Goal: Navigation & Orientation: Find specific page/section

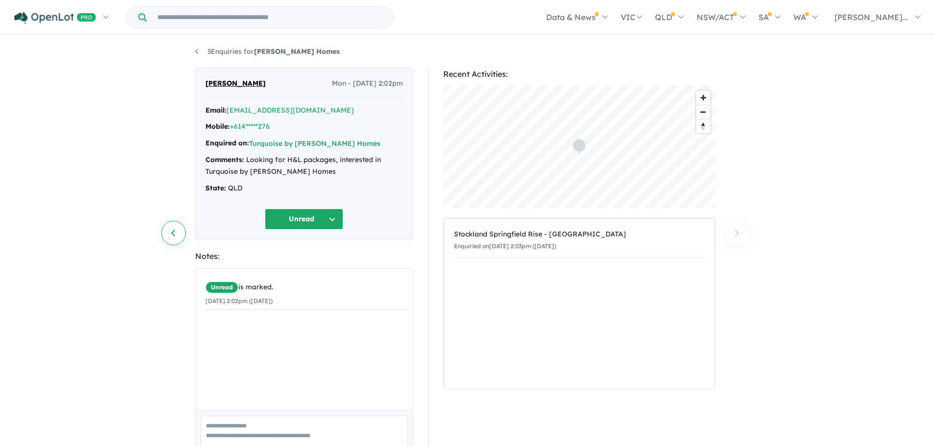
click at [169, 228] on link "Previous enquiry" at bounding box center [173, 233] width 25 height 25
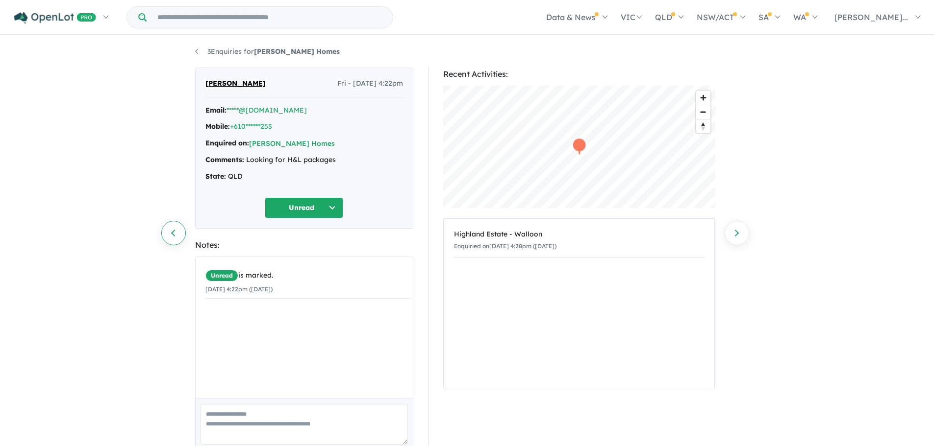
click at [172, 235] on link "Previous enquiry" at bounding box center [173, 233] width 25 height 25
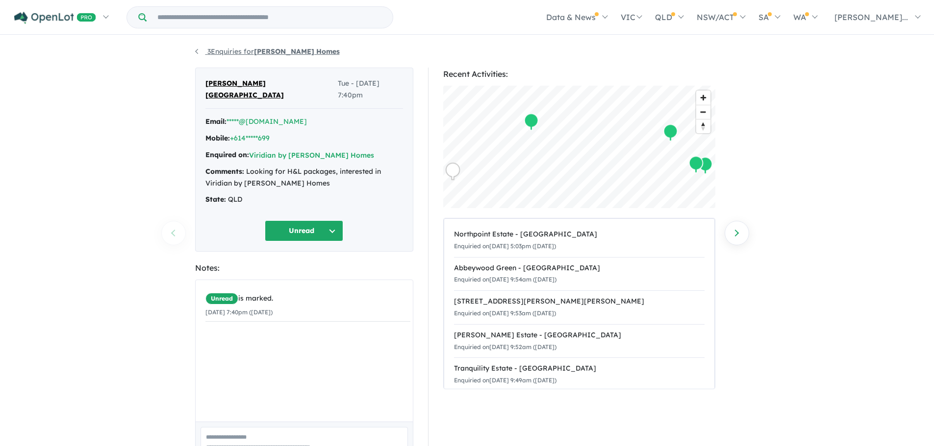
click at [195, 50] on link "3 Enquiries for [PERSON_NAME] Homes" at bounding box center [267, 51] width 145 height 9
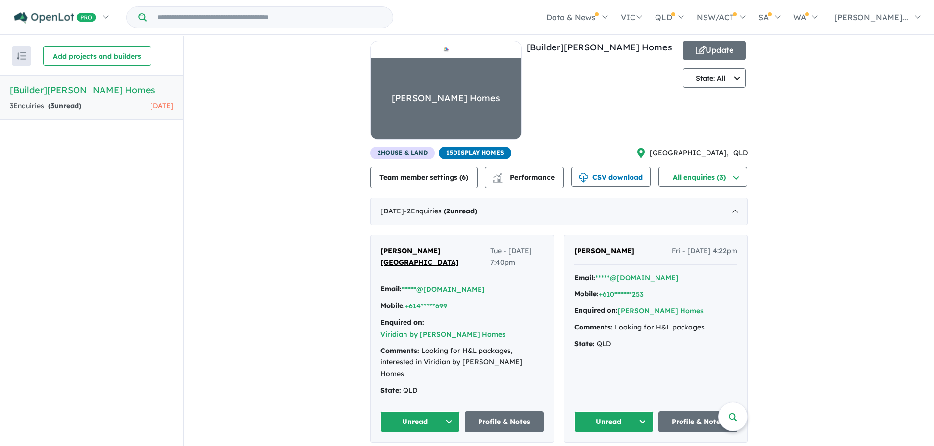
scroll to position [20, 0]
